Goal: Navigation & Orientation: Find specific page/section

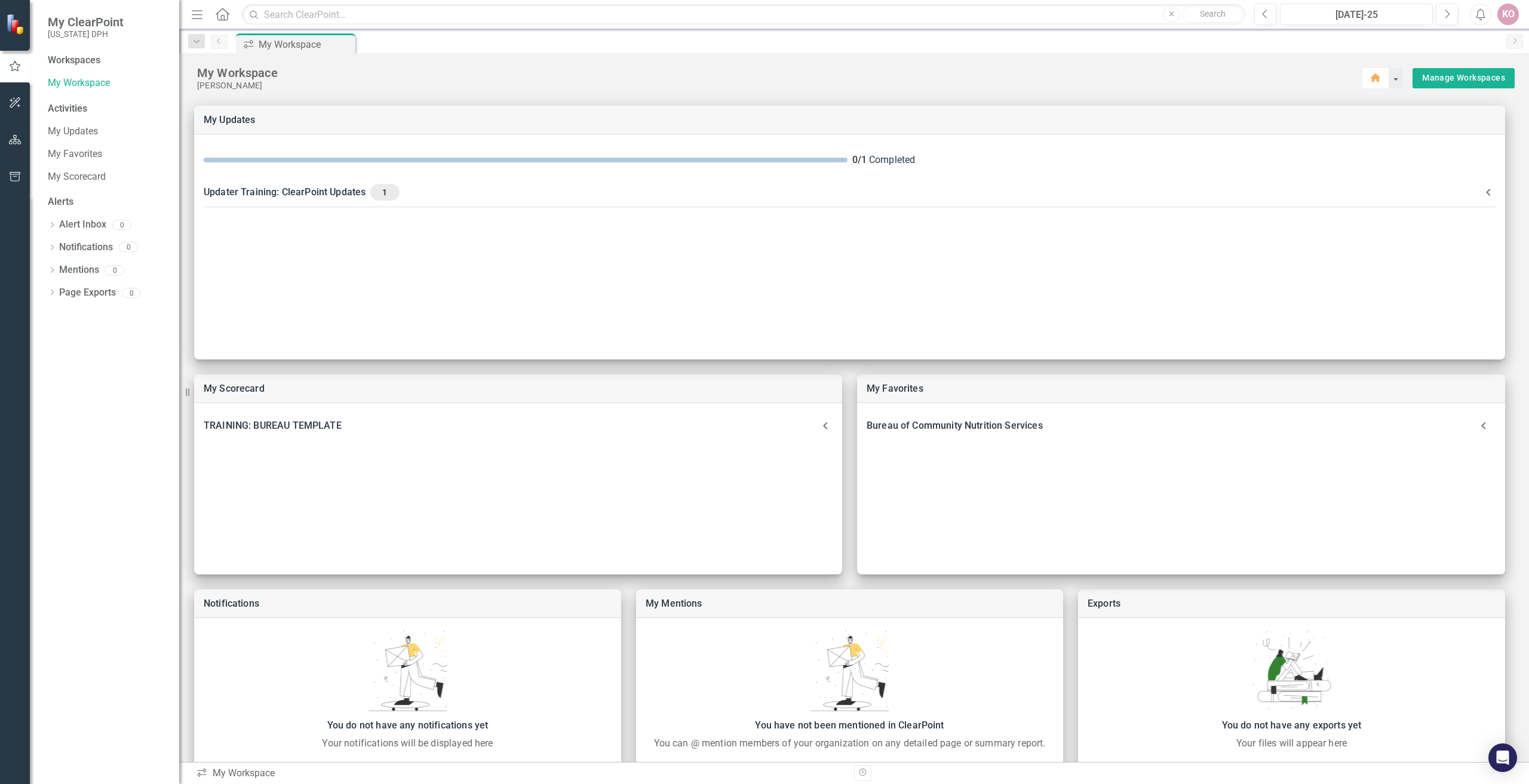
click at [1371, 74] on icon "button" at bounding box center [1375, 78] width 10 height 9
click at [1394, 74] on button "button" at bounding box center [1395, 78] width 15 height 20
click at [1307, 77] on div "My Workspace" at bounding box center [780, 72] width 1165 height 15
click at [20, 142] on icon "button" at bounding box center [15, 140] width 12 height 10
click at [117, 63] on link "Scorecard Bureau of Community Nutrition Services" at bounding box center [107, 63] width 120 height 14
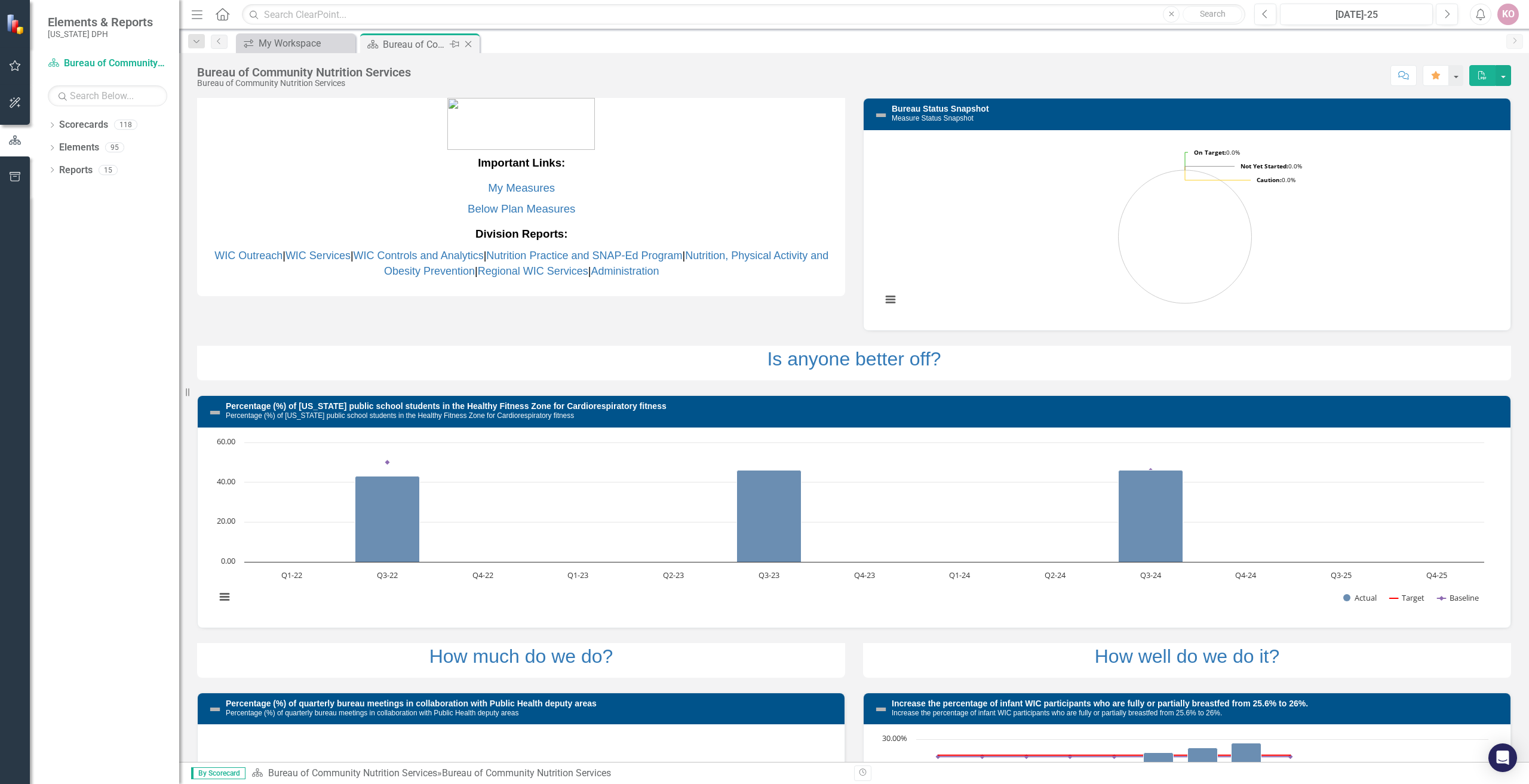
click at [470, 45] on icon at bounding box center [469, 44] width 7 height 7
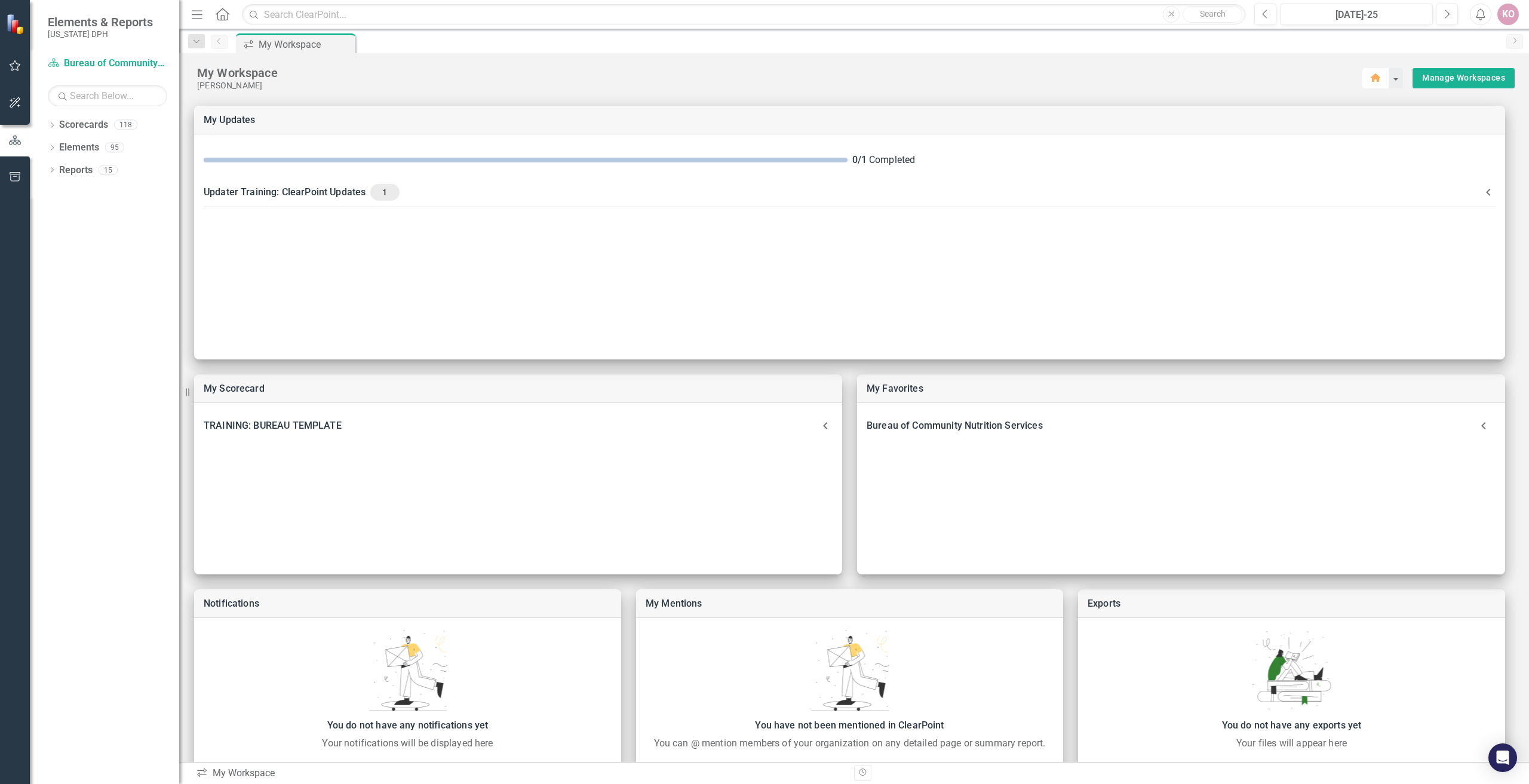
click at [1371, 77] on icon "button" at bounding box center [1375, 78] width 10 height 9
click at [221, 17] on icon at bounding box center [222, 14] width 14 height 12
click at [54, 126] on icon "Dropdown" at bounding box center [52, 126] width 9 height 7
click at [56, 147] on icon "Dropdown" at bounding box center [58, 147] width 9 height 7
click at [98, 171] on link "TRAINING: DEPUTY AREA" at bounding box center [128, 171] width 101 height 14
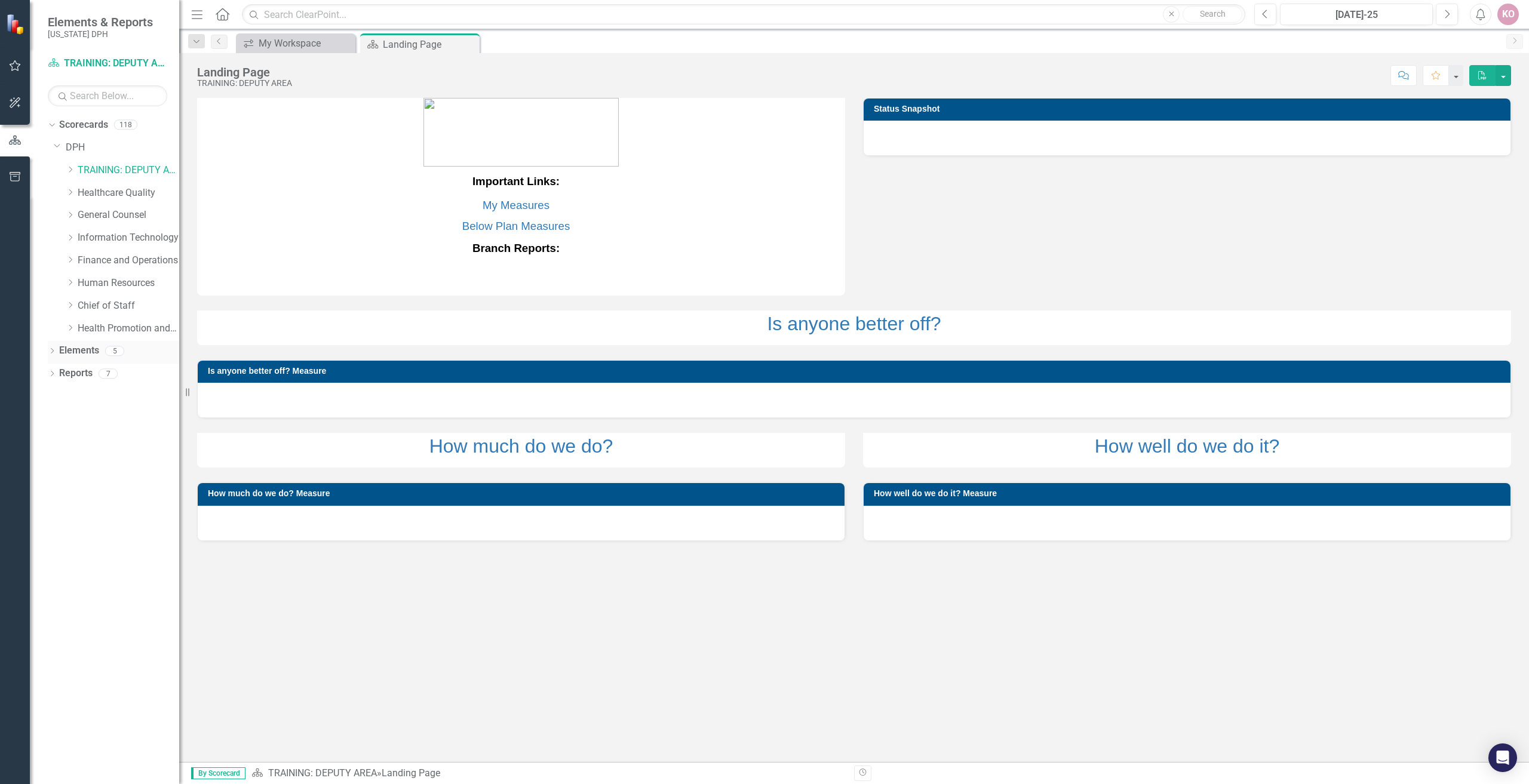
click at [56, 351] on div "Dropdown Elements 5" at bounding box center [114, 352] width 131 height 23
click at [50, 350] on icon "Dropdown" at bounding box center [52, 352] width 9 height 7
click at [50, 350] on icon "Dropdown" at bounding box center [50, 351] width 7 height 9
click at [144, 167] on link "TRAINING: DEPUTY AREA" at bounding box center [128, 171] width 101 height 14
click at [507, 204] on link "My Measures" at bounding box center [516, 205] width 67 height 12
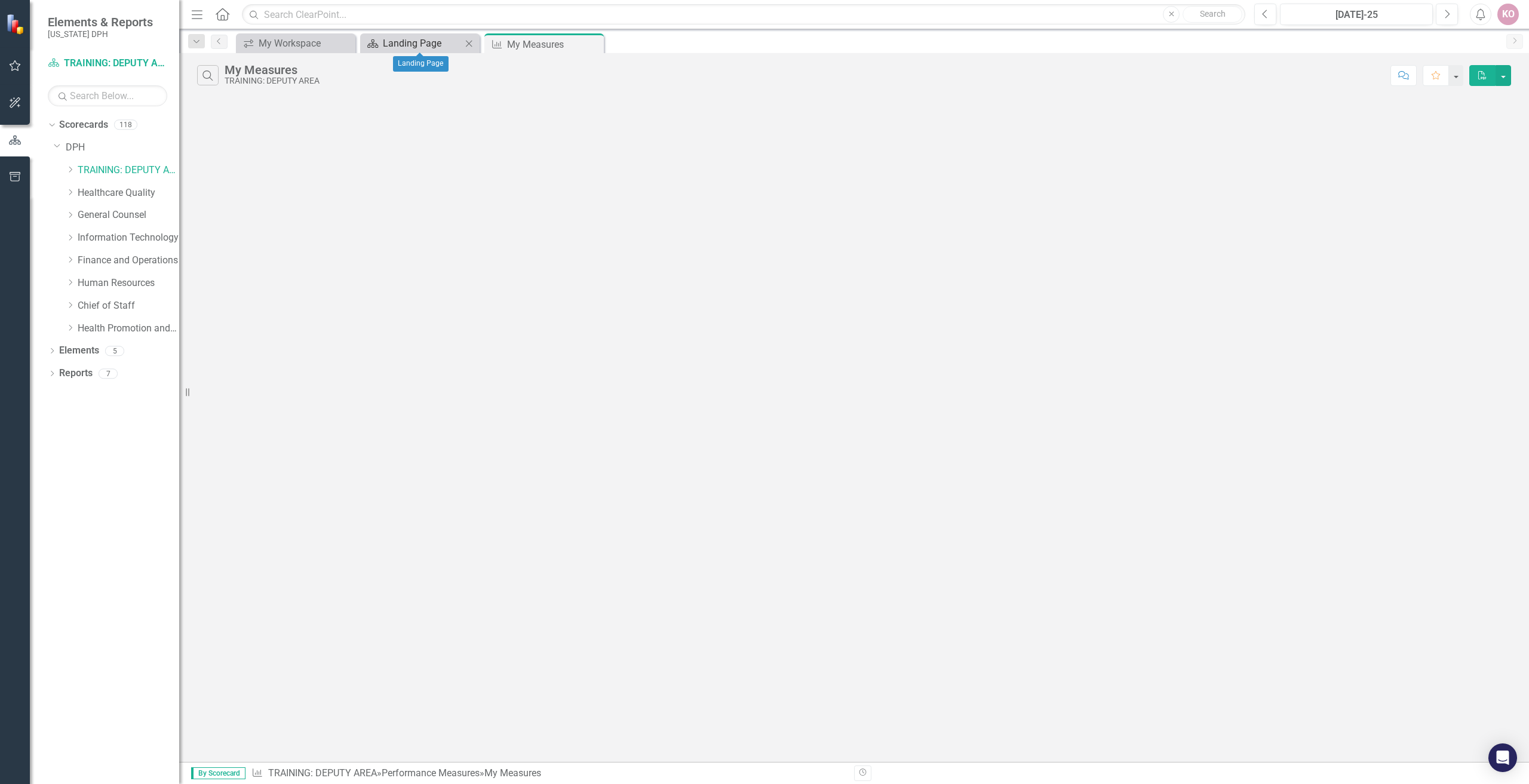
click at [418, 44] on div "Landing Page" at bounding box center [422, 43] width 79 height 15
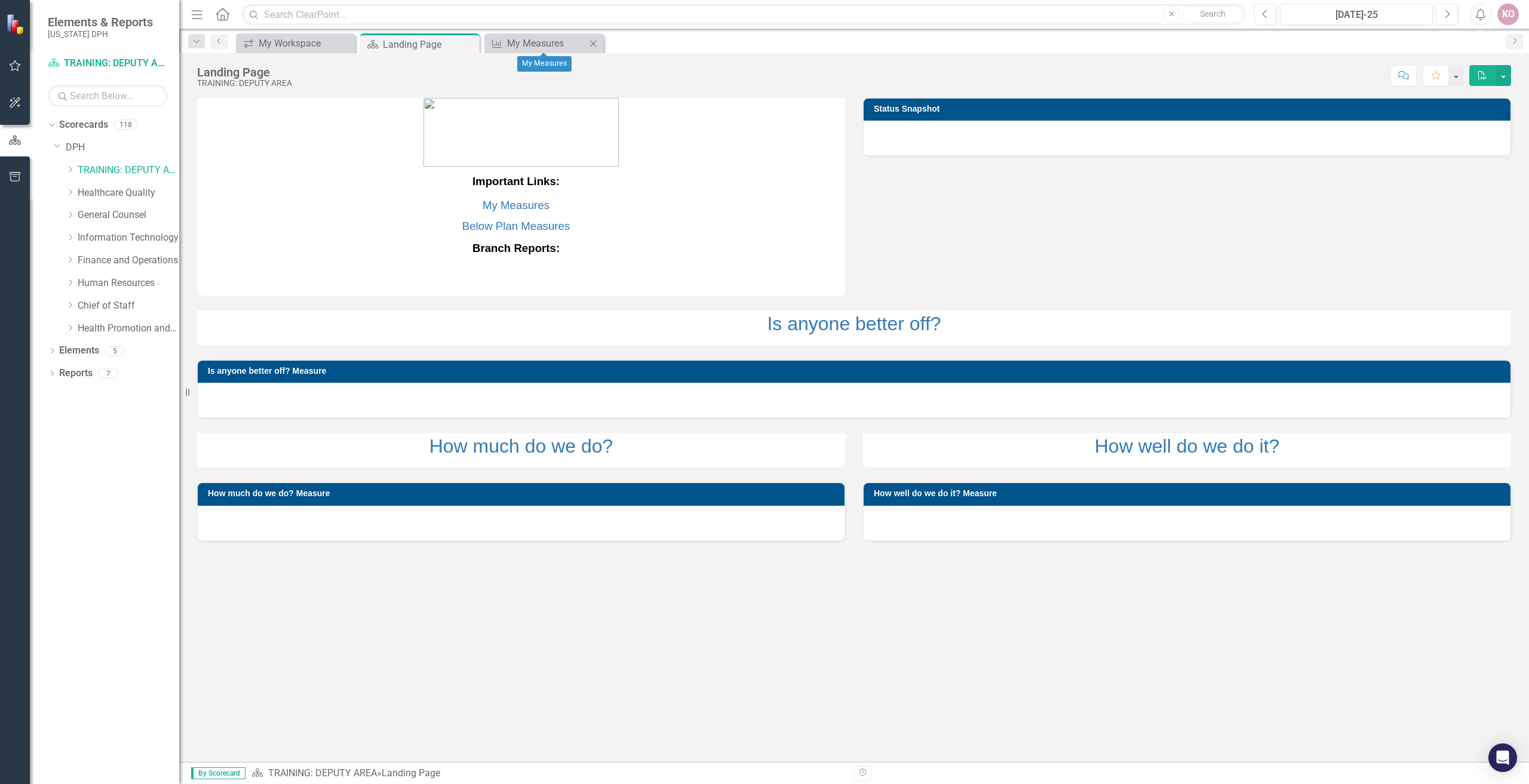
click at [596, 45] on icon "Close" at bounding box center [593, 44] width 12 height 10
click at [979, 489] on h3 "How well do we do it? Measure" at bounding box center [1189, 494] width 631 height 9
click at [1169, 446] on link "How well do we do it?" at bounding box center [1187, 446] width 185 height 21
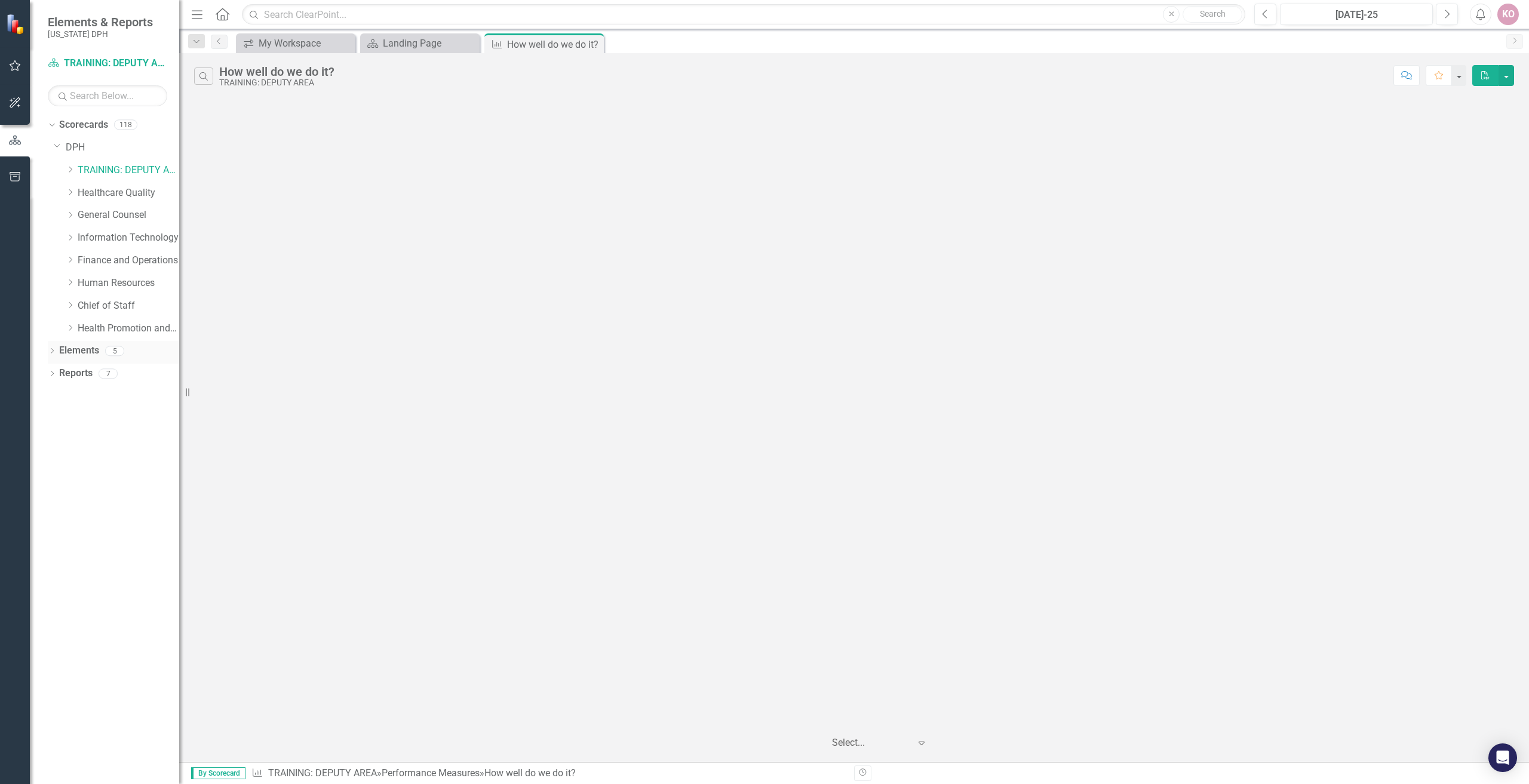
drag, startPoint x: 594, startPoint y: 42, endPoint x: 177, endPoint y: 357, distance: 522.6
click at [0, 0] on icon "Close" at bounding box center [0, 0] width 0 height 0
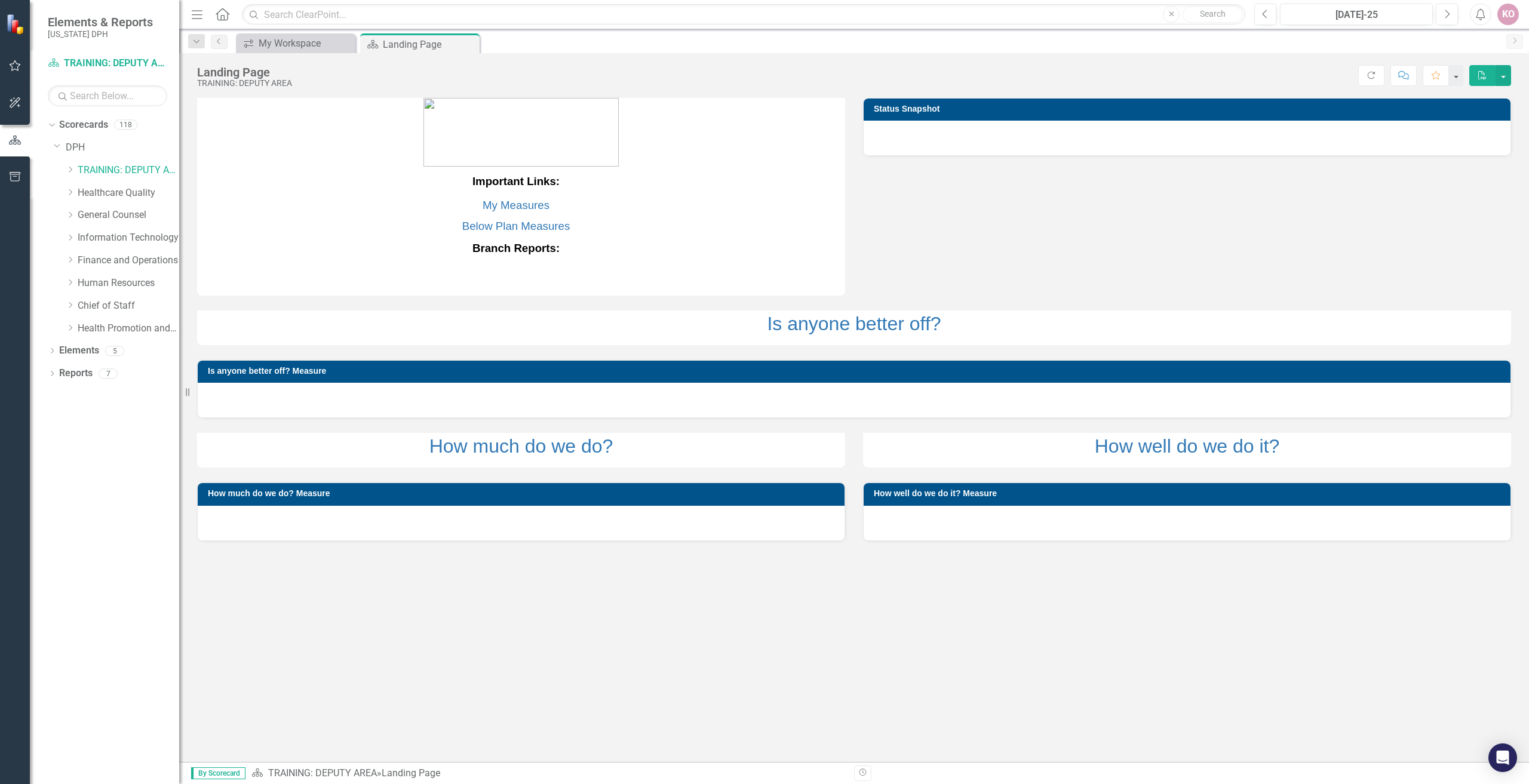
click at [187, 394] on icon "Resize" at bounding box center [190, 392] width 12 height 10
click at [55, 373] on icon "Dropdown" at bounding box center [52, 375] width 9 height 7
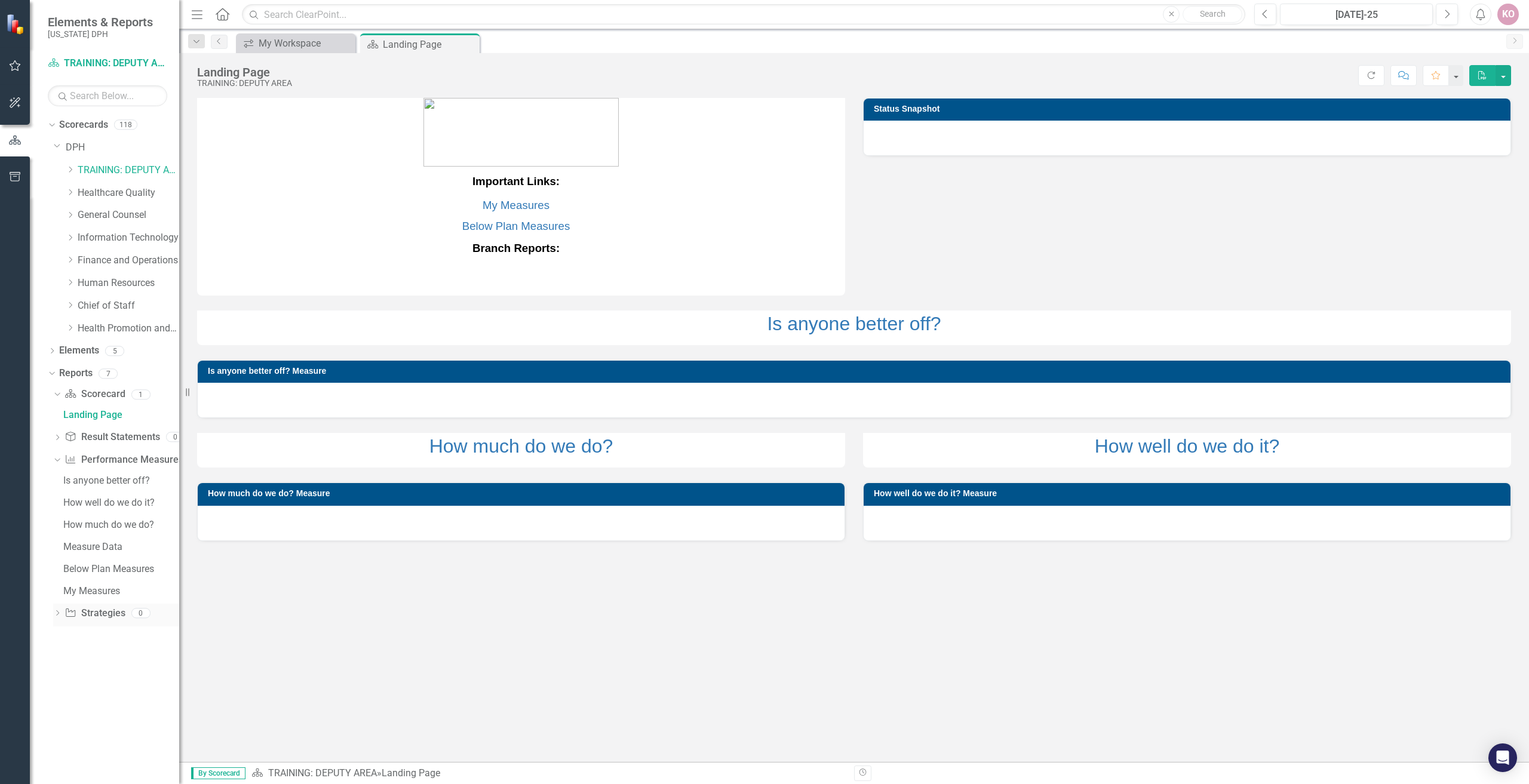
click at [60, 611] on icon "Dropdown" at bounding box center [58, 614] width 9 height 7
click at [55, 418] on icon "Dropdown" at bounding box center [58, 418] width 9 height 7
click at [56, 417] on icon "Dropdown" at bounding box center [56, 416] width 7 height 9
click at [54, 370] on icon "Dropdown" at bounding box center [50, 373] width 7 height 9
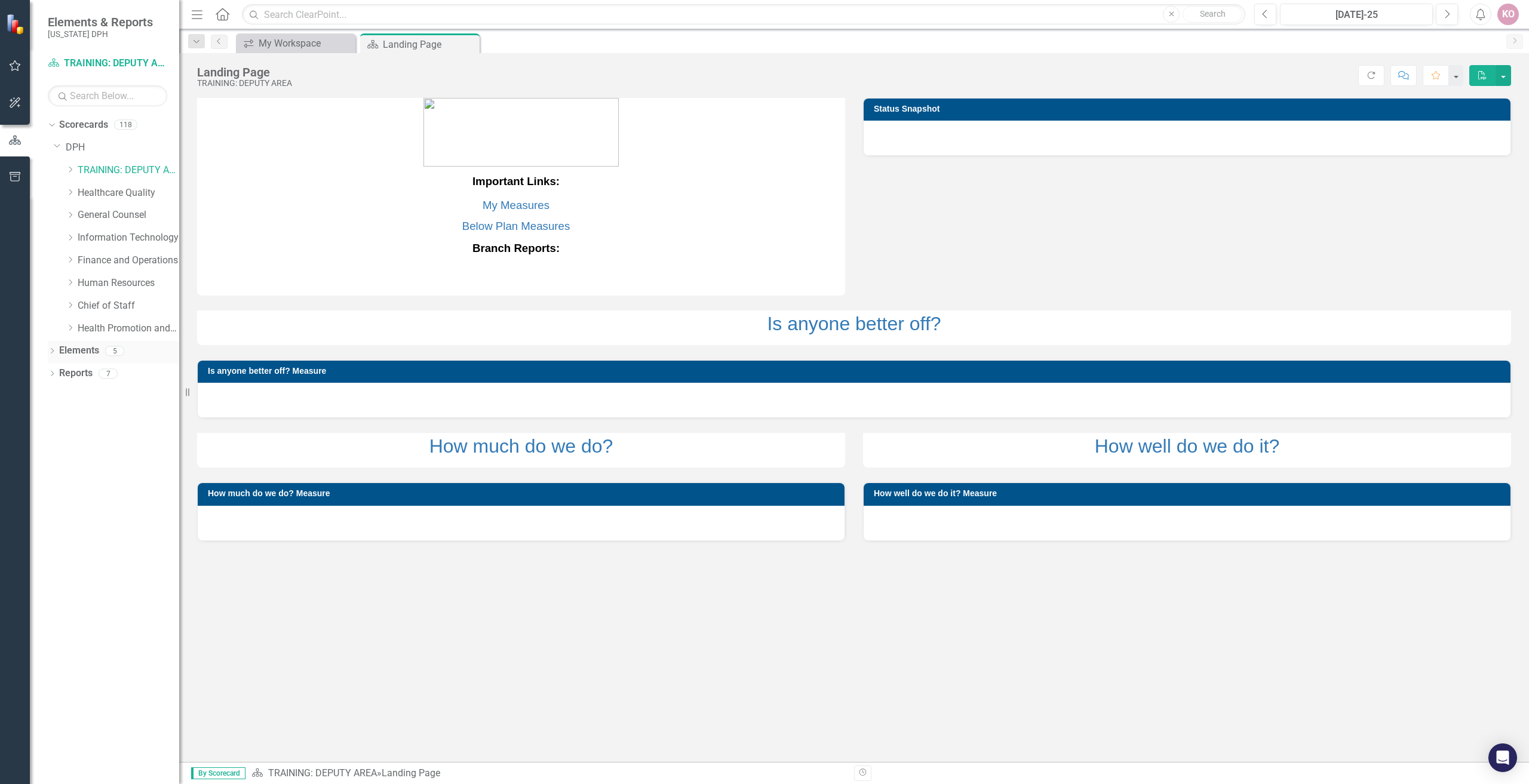
click at [54, 354] on icon "Dropdown" at bounding box center [52, 352] width 9 height 7
click at [58, 373] on icon "Dropdown" at bounding box center [58, 375] width 9 height 7
click at [58, 373] on icon "Dropdown" at bounding box center [56, 373] width 7 height 9
click at [61, 394] on icon "Dropdown" at bounding box center [58, 397] width 9 height 7
drag, startPoint x: 61, startPoint y: 394, endPoint x: 74, endPoint y: 391, distance: 13.3
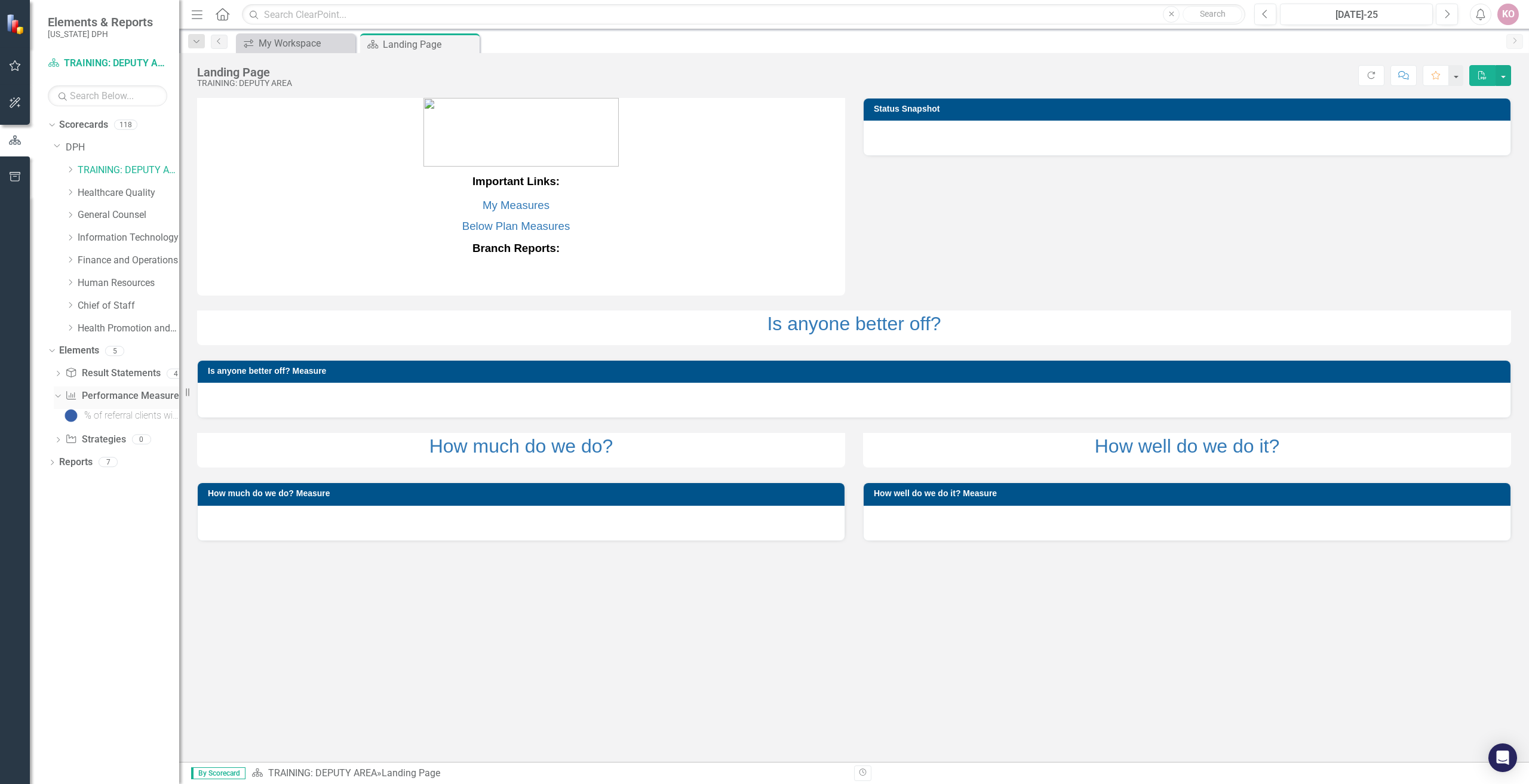
click at [74, 391] on div "Dropdown Performance Measure Performance Measures 1" at bounding box center [117, 397] width 125 height 23
click at [125, 414] on div "% of referral clients with completed appointments" at bounding box center [131, 416] width 95 height 11
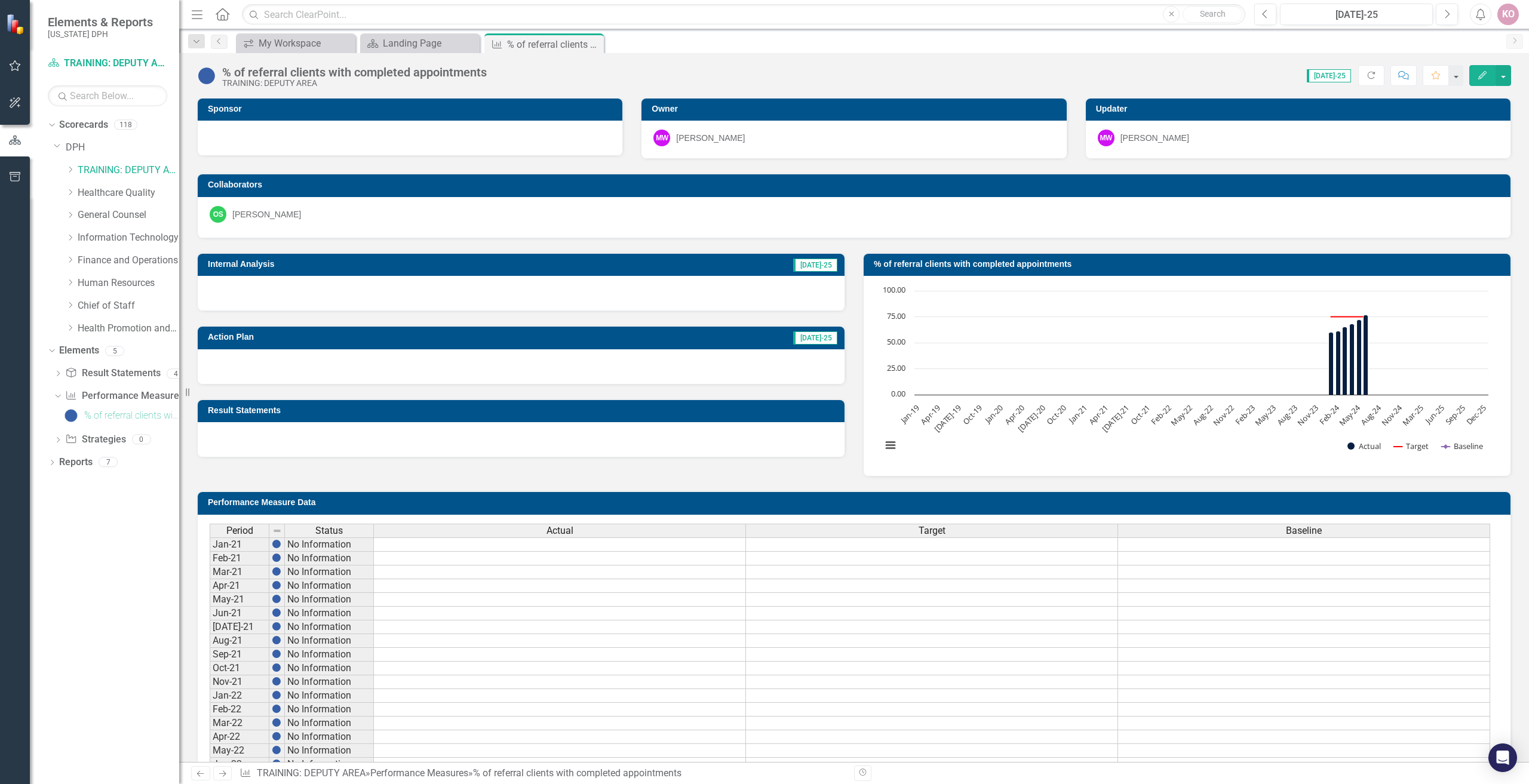
click at [393, 265] on h3 "Internal Analysis" at bounding box center [395, 264] width 375 height 9
click at [809, 258] on div "[DATE]-25" at bounding box center [816, 265] width 45 height 14
click at [809, 259] on span "[DATE]-25" at bounding box center [815, 265] width 44 height 13
click at [230, 263] on h3 "Internal Analysis" at bounding box center [395, 264] width 375 height 9
click at [1477, 77] on icon "Edit" at bounding box center [1482, 76] width 11 height 9
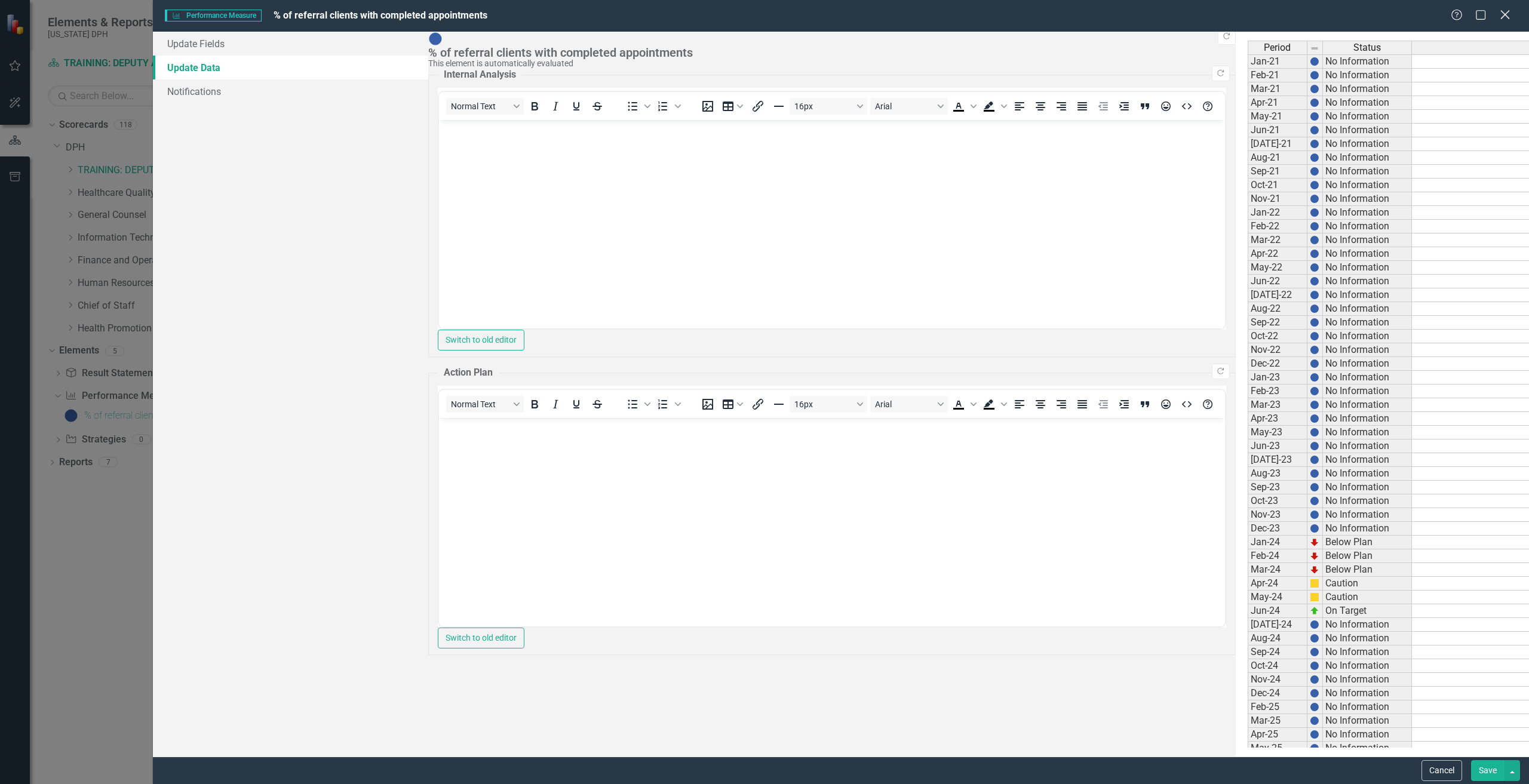
click at [1509, 17] on icon "Close" at bounding box center [1504, 15] width 15 height 11
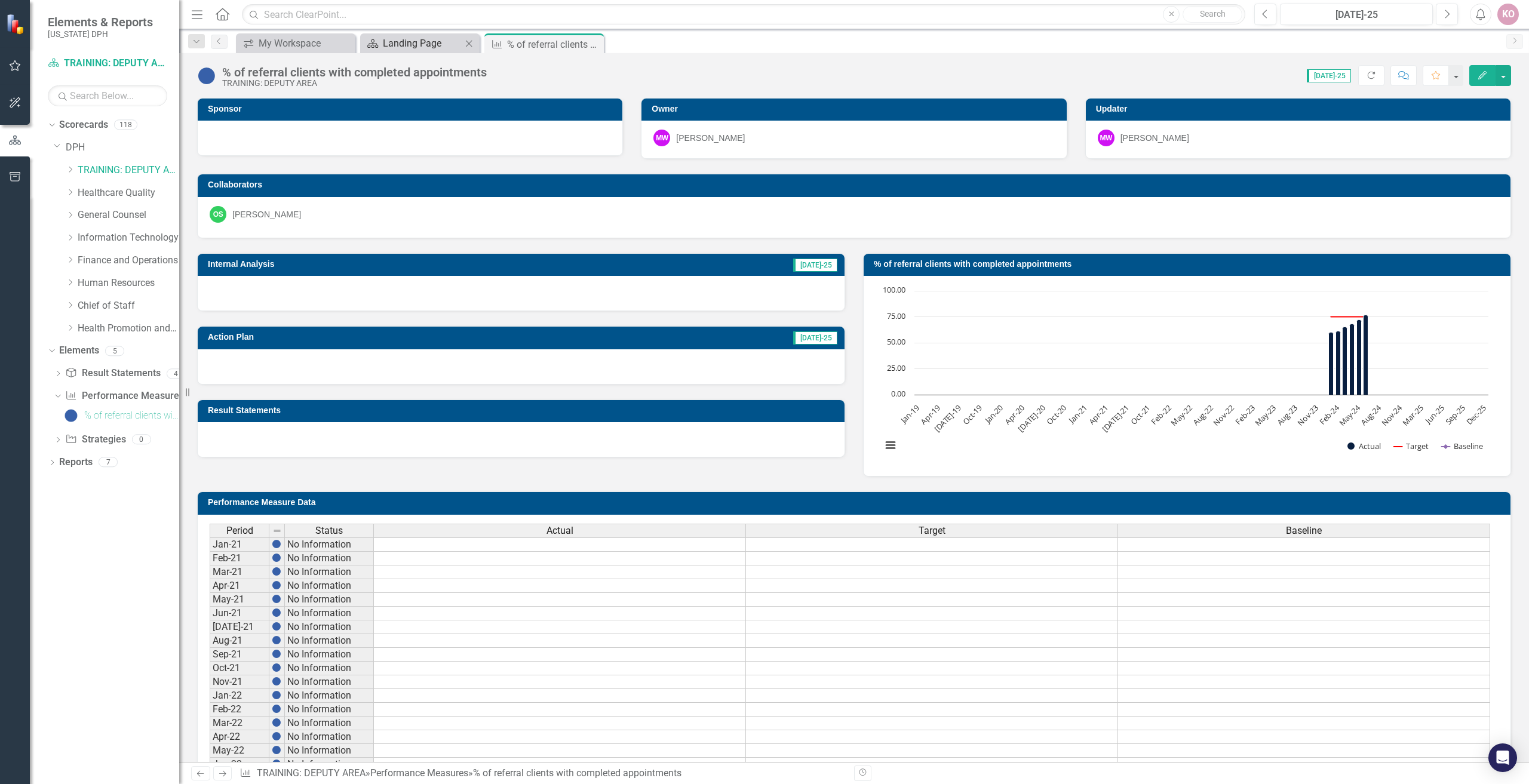
click at [399, 47] on div "Landing Page" at bounding box center [422, 43] width 79 height 15
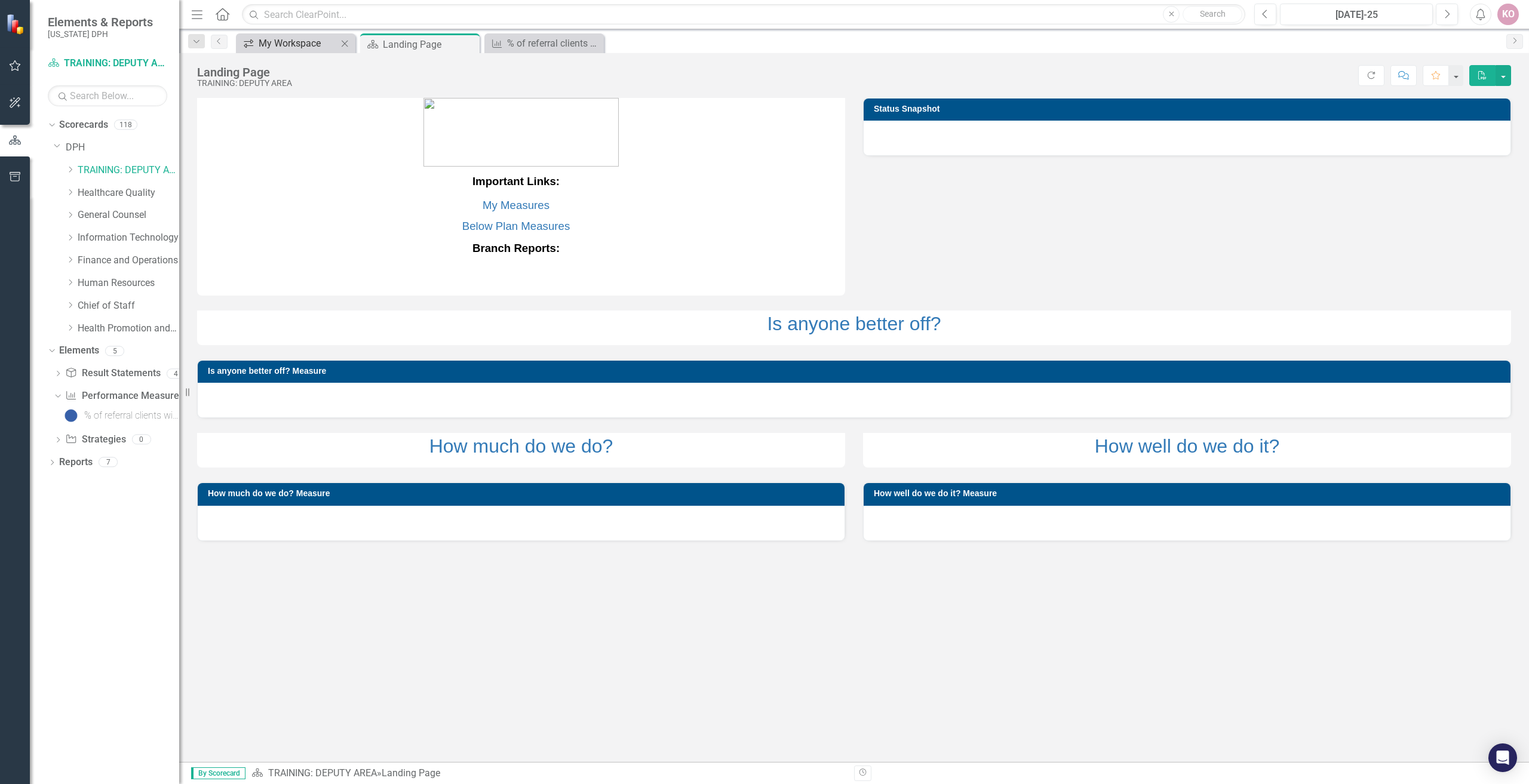
click at [313, 50] on div "My Workspace" at bounding box center [298, 43] width 79 height 15
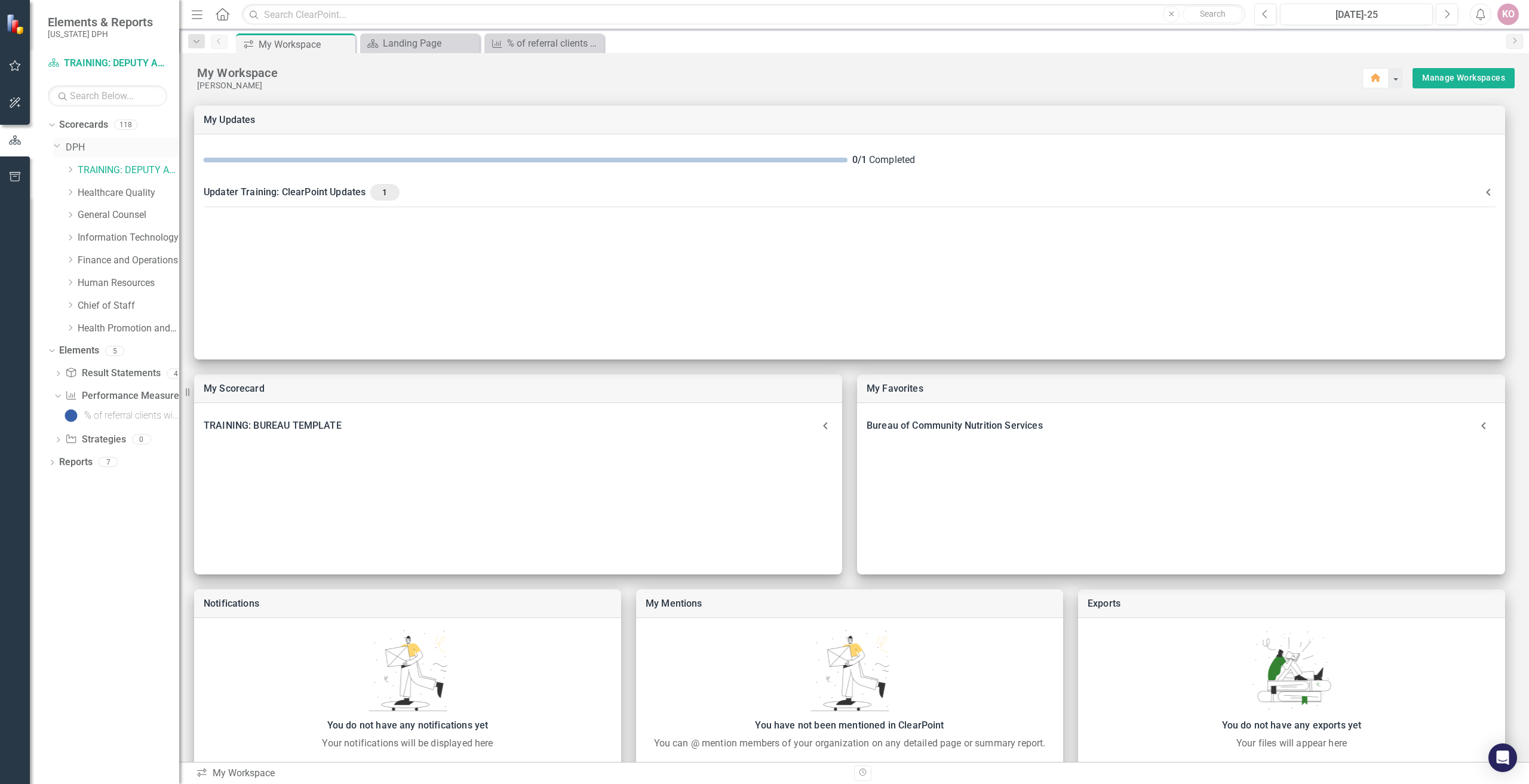
click at [72, 153] on link "DPH" at bounding box center [122, 148] width 114 height 14
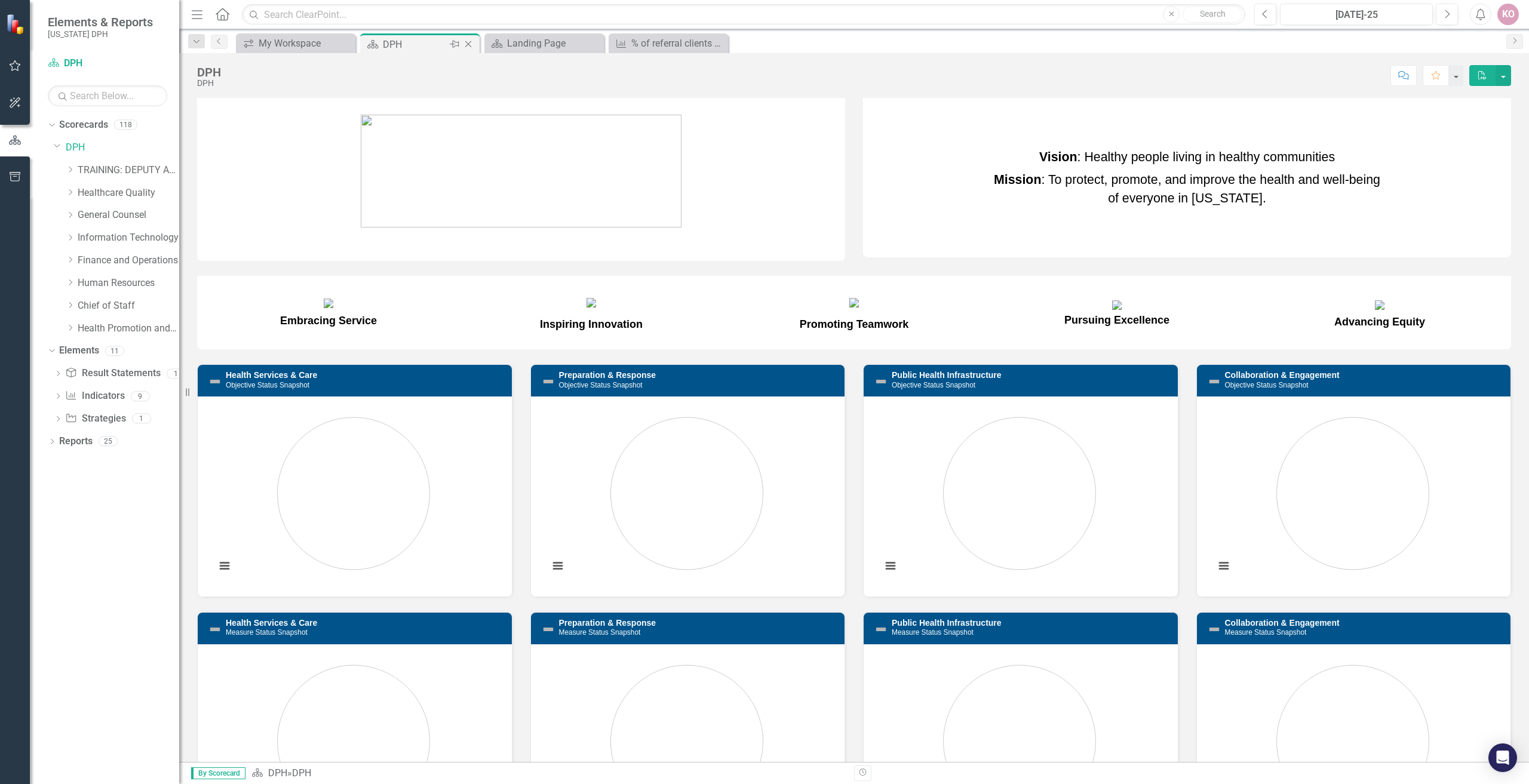
click at [457, 44] on icon "Pin" at bounding box center [454, 44] width 10 height 12
click at [73, 326] on icon "Dropdown" at bounding box center [70, 328] width 9 height 7
click at [63, 395] on icon "Dropdown" at bounding box center [58, 394] width 9 height 7
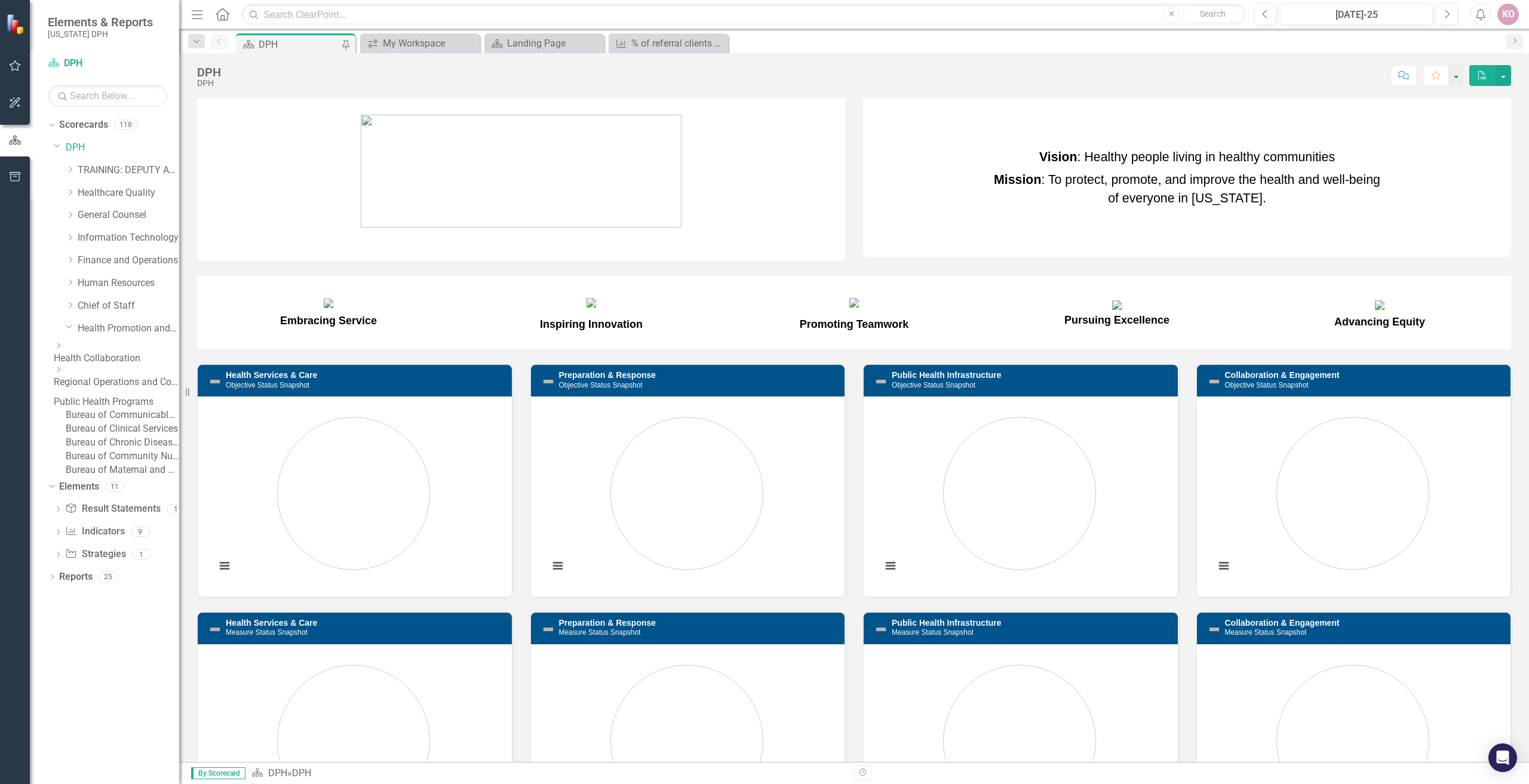
click at [133, 449] on link "Bureau of Chronic Disease and Injury Prevention" at bounding box center [122, 443] width 114 height 14
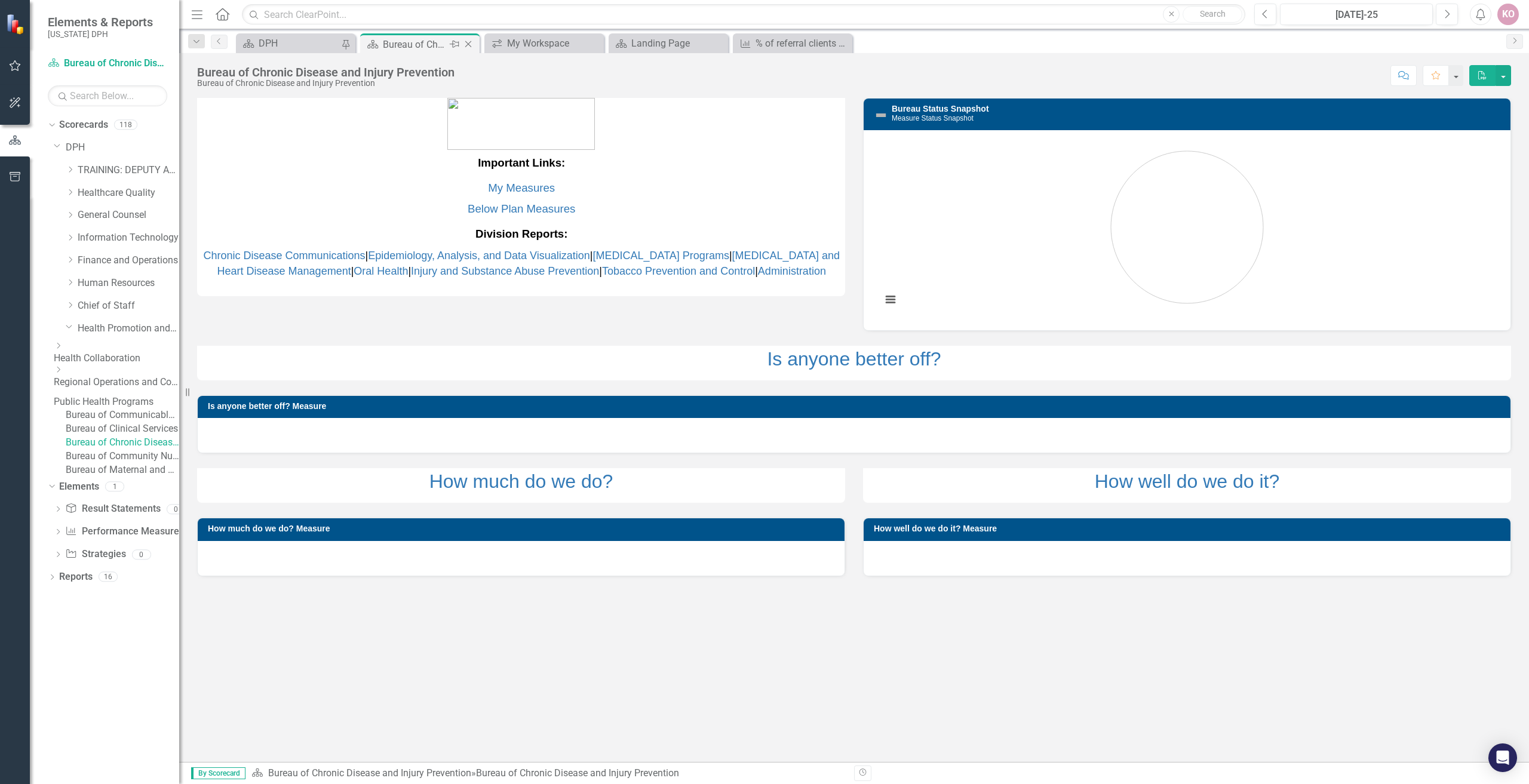
click at [456, 45] on icon "Pin" at bounding box center [454, 44] width 10 height 12
click at [486, 254] on link "Epidemiology, Analysis, and Data Visualization" at bounding box center [479, 255] width 222 height 12
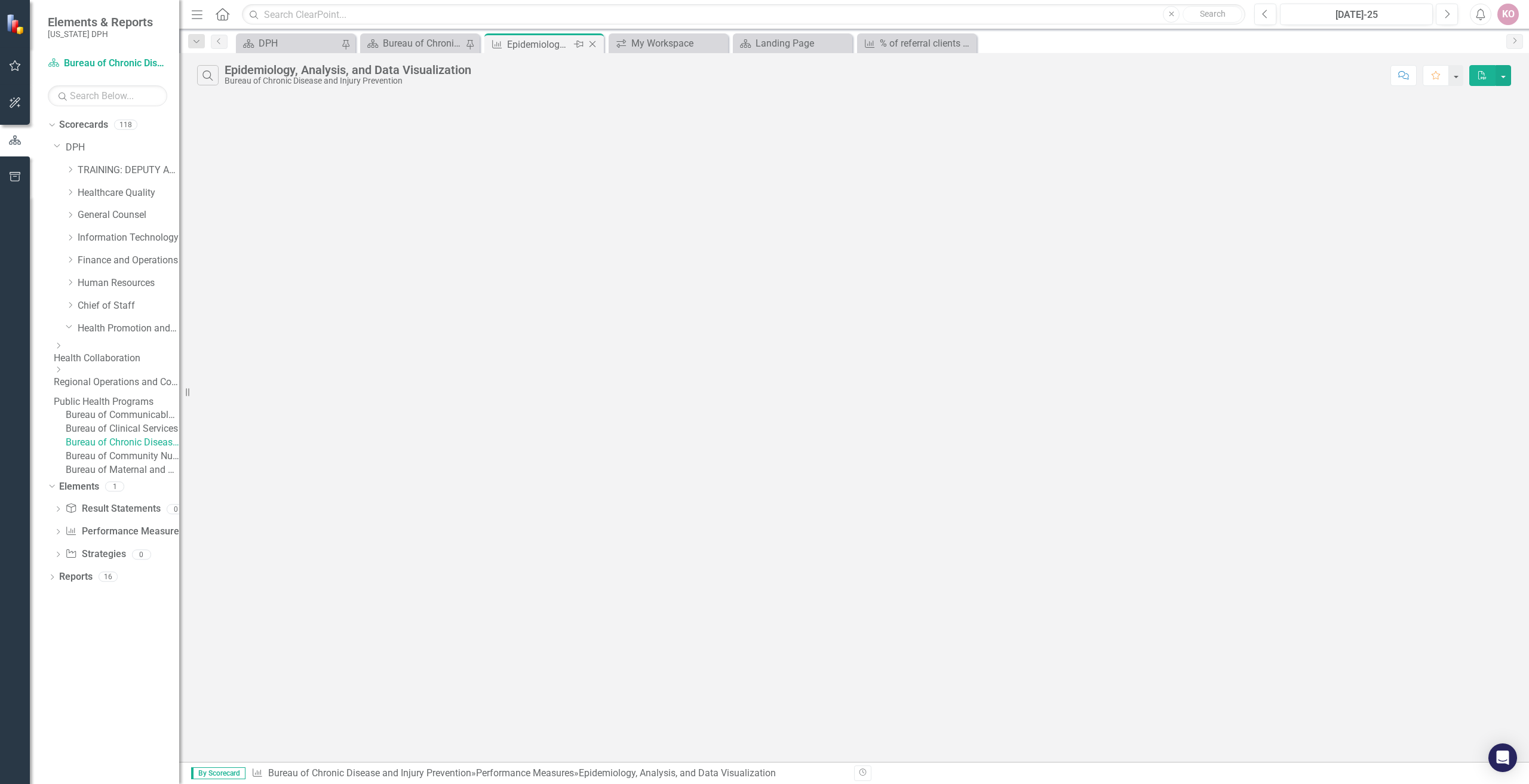
click at [584, 44] on div "Pin" at bounding box center [578, 44] width 15 height 15
click at [398, 41] on div "Bureau of Chronic Disease and Injury Prevention" at bounding box center [423, 43] width 82 height 15
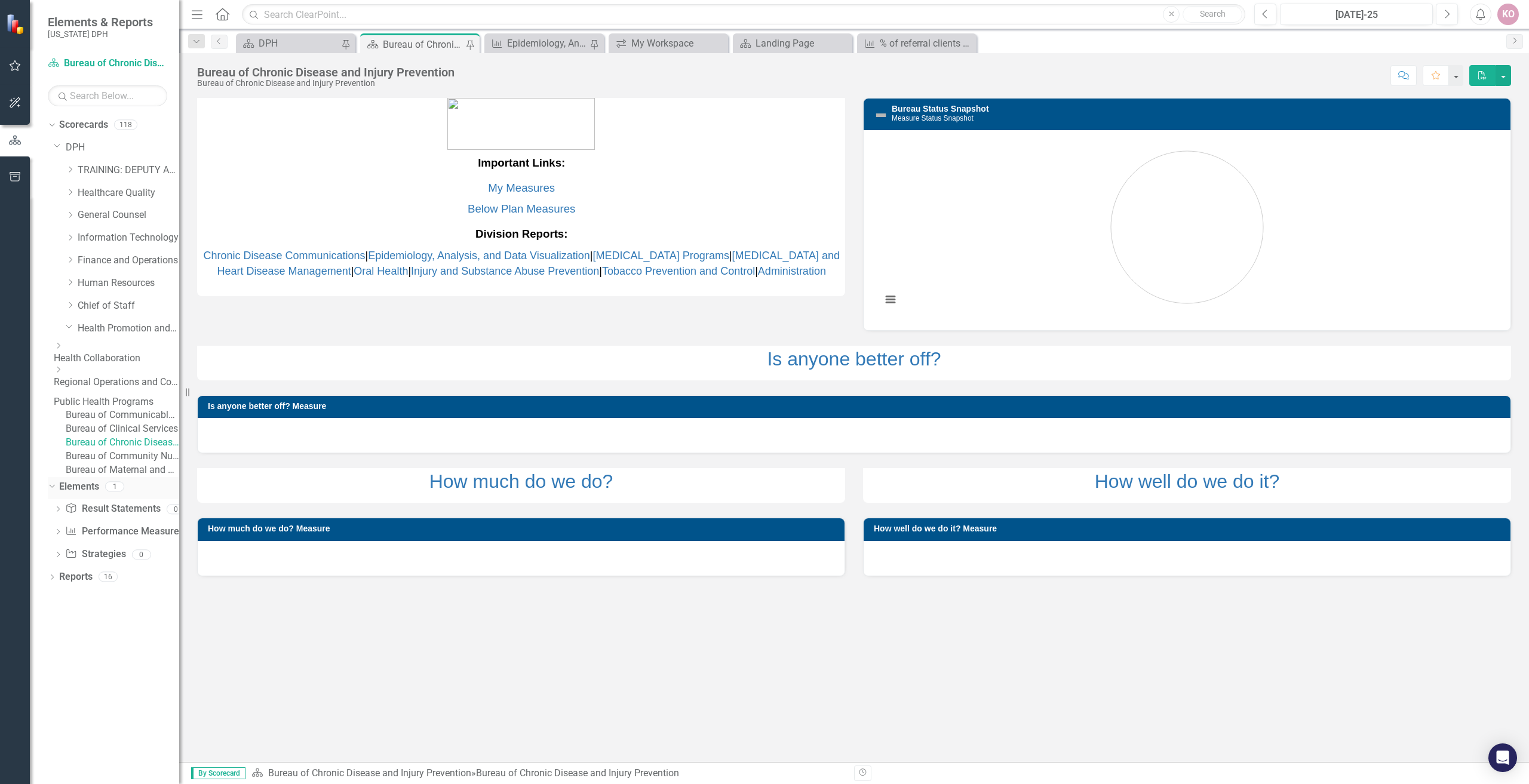
click at [79, 494] on link "Elements" at bounding box center [79, 487] width 40 height 14
click at [52, 491] on icon "Dropdown" at bounding box center [50, 486] width 7 height 9
click at [52, 491] on icon "Dropdown" at bounding box center [52, 487] width 9 height 7
click at [79, 584] on link "Reports" at bounding box center [76, 577] width 33 height 14
click at [53, 581] on icon "Dropdown" at bounding box center [52, 578] width 9 height 7
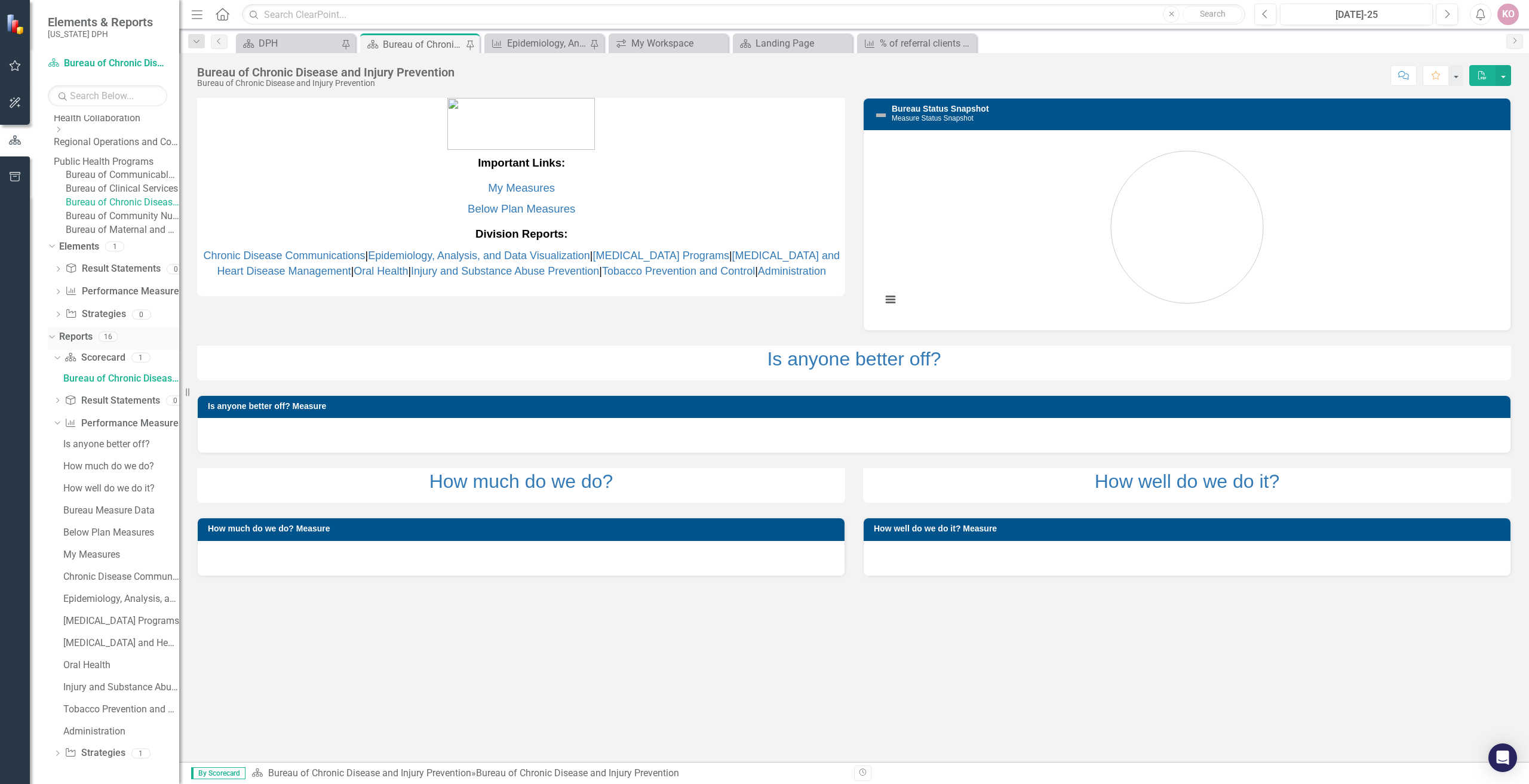
scroll to position [285, 0]
click at [117, 597] on div "Epidemiology, Analysis, and Data Visualization" at bounding box center [121, 599] width 116 height 11
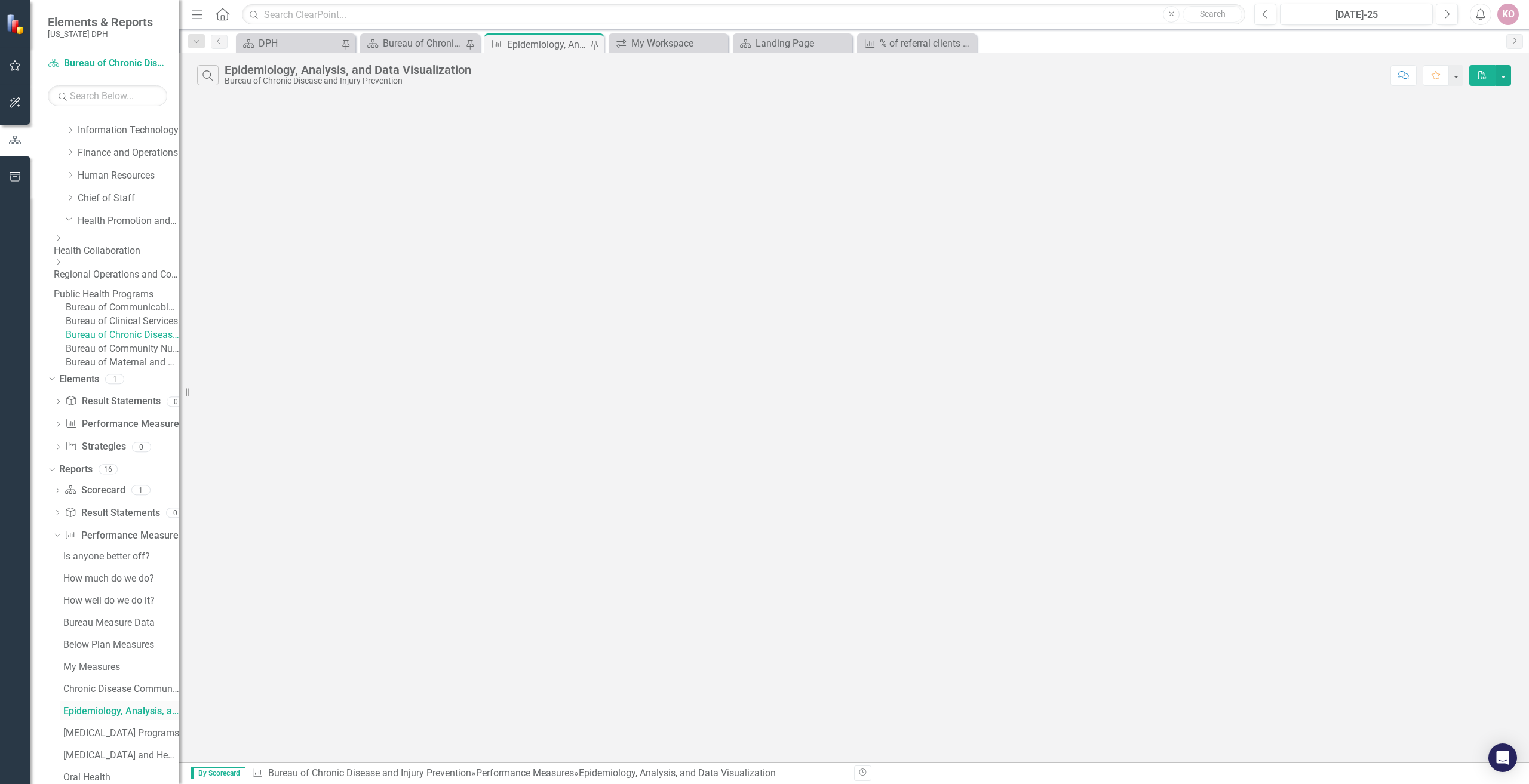
scroll to position [88, 0]
click at [98, 562] on link "Performance Measure Performance Measures" at bounding box center [123, 555] width 119 height 14
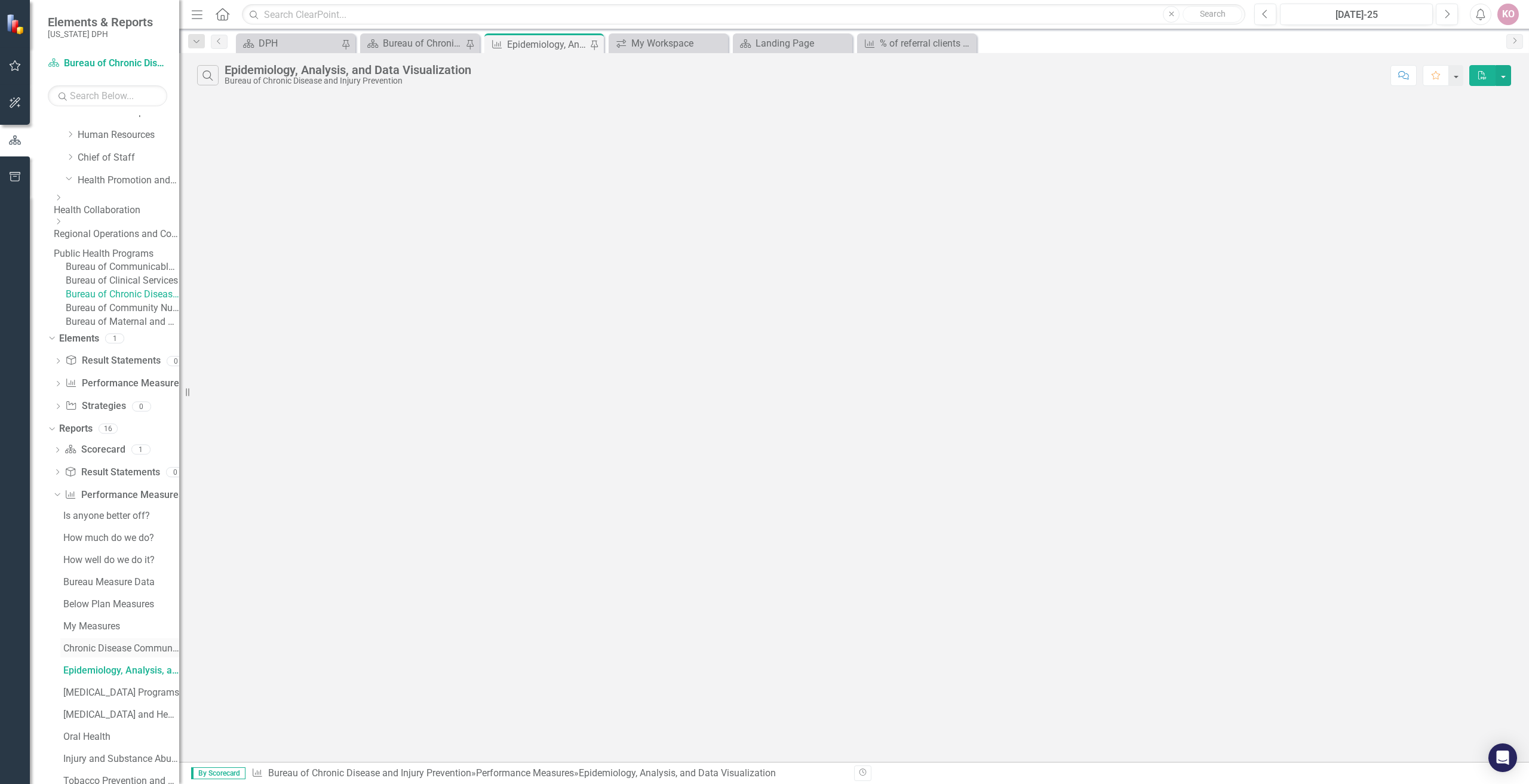
click at [90, 654] on div "Chronic Disease Communications" at bounding box center [121, 649] width 116 height 11
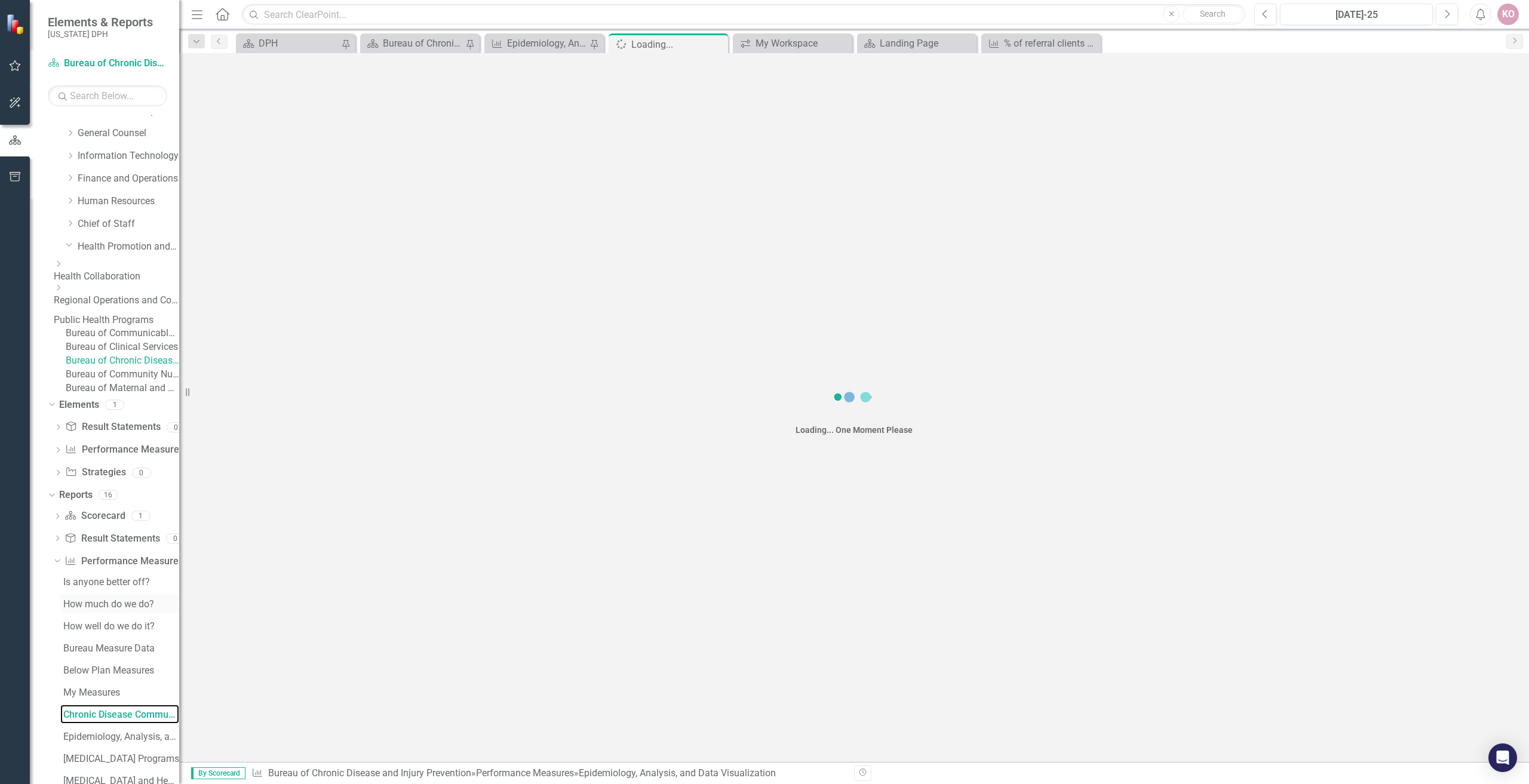
scroll to position [66, 0]
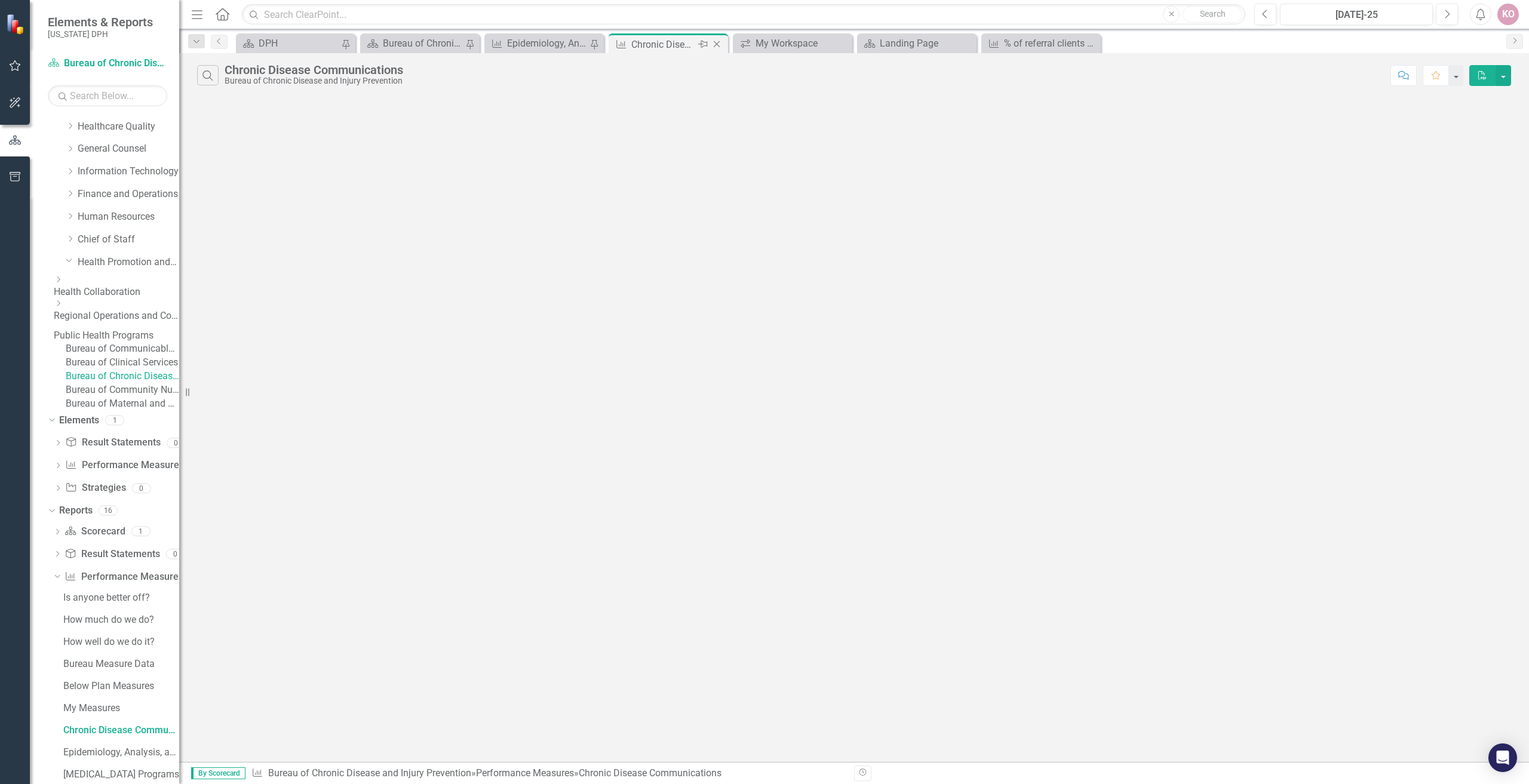
click at [719, 47] on icon at bounding box center [717, 44] width 7 height 7
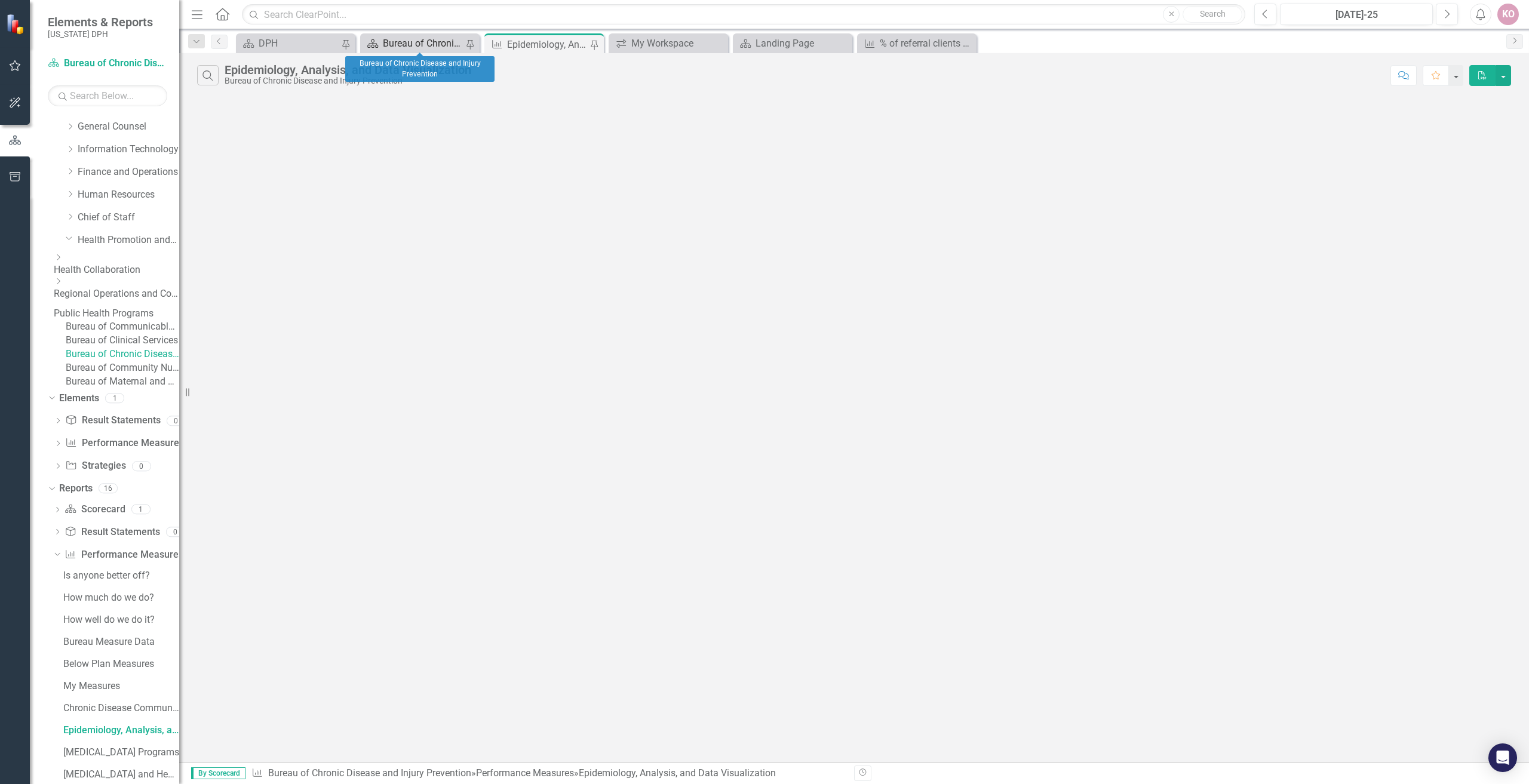
click at [399, 42] on div "Bureau of Chronic Disease and Injury Prevention" at bounding box center [423, 43] width 82 height 15
